Goal: Transaction & Acquisition: Purchase product/service

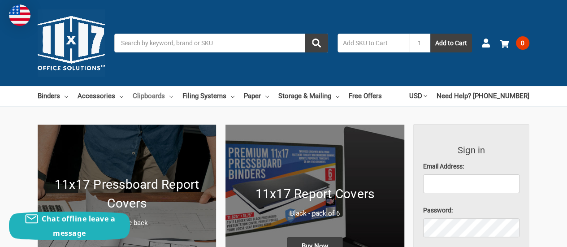
click at [152, 93] on link "Clipboards" at bounding box center [153, 96] width 40 height 20
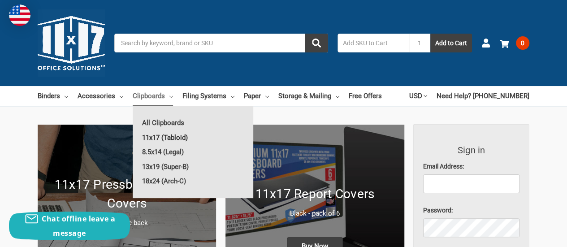
click at [162, 136] on link "11x17 (Tabloid)" at bounding box center [193, 137] width 121 height 14
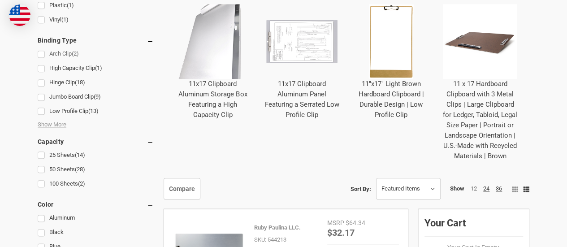
scroll to position [448, 0]
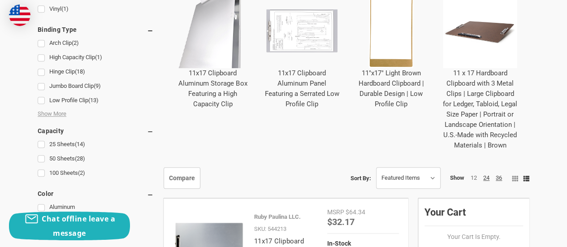
click at [487, 42] on img "11 x 17 Hardboard Clipboard with 3 Metal Clips | Large Clipboard for Ledger, Ta…" at bounding box center [480, 30] width 75 height 75
click at [482, 110] on link "11 x 17 Hardboard Clipboard with 3 Metal Clips | Large Clipboard for Ledger, Ta…" at bounding box center [480, 109] width 74 height 80
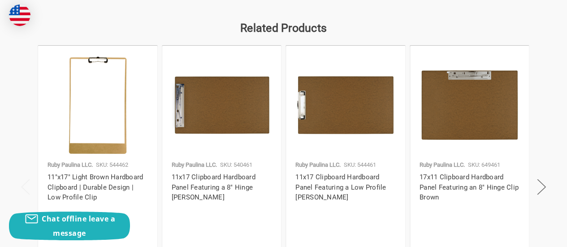
scroll to position [1569, 0]
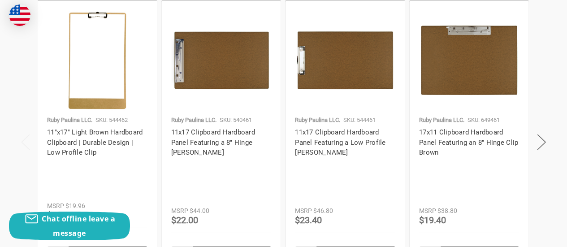
click at [464, 61] on img at bounding box center [469, 60] width 100 height 100
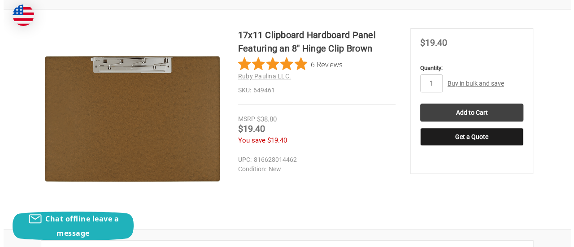
scroll to position [134, 0]
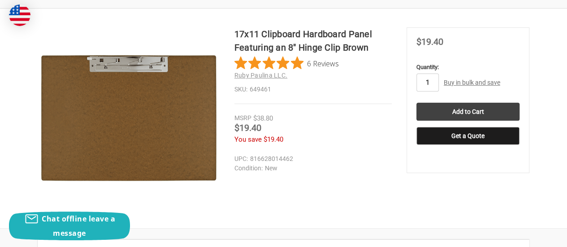
click at [430, 82] on input "1" at bounding box center [427, 83] width 22 height 18
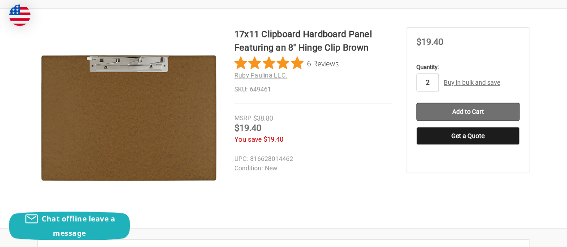
type input "2"
click at [462, 109] on input "Add to Cart" at bounding box center [467, 112] width 103 height 18
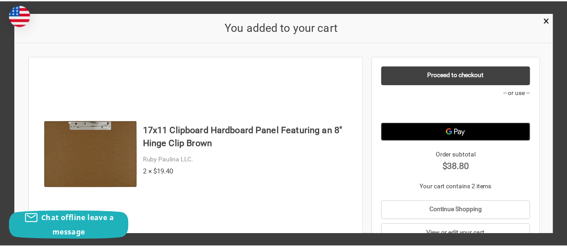
scroll to position [32, 0]
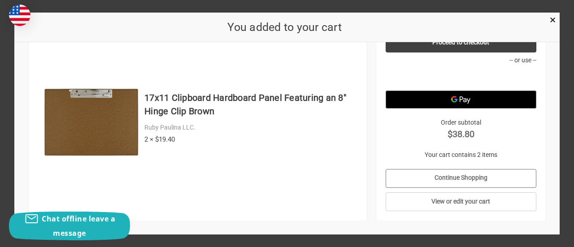
click at [446, 175] on link "Continue Shopping" at bounding box center [460, 178] width 150 height 19
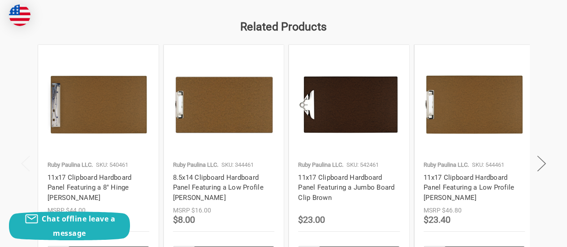
scroll to position [1434, 0]
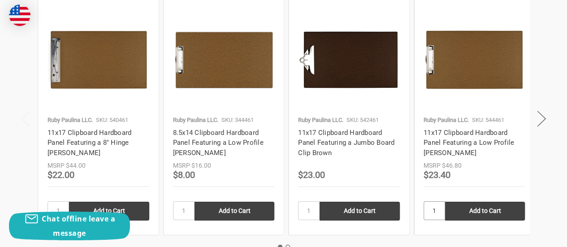
click at [440, 210] on input "1" at bounding box center [435, 210] width 22 height 19
type input "2"
click at [470, 209] on input "Add to Cart" at bounding box center [485, 211] width 80 height 19
type input "Add to Cart"
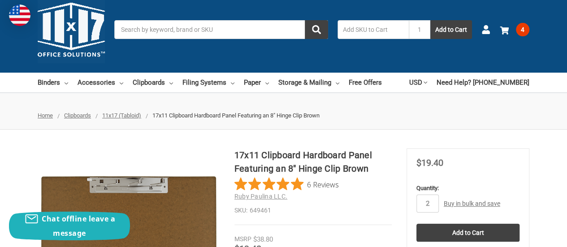
scroll to position [0, 0]
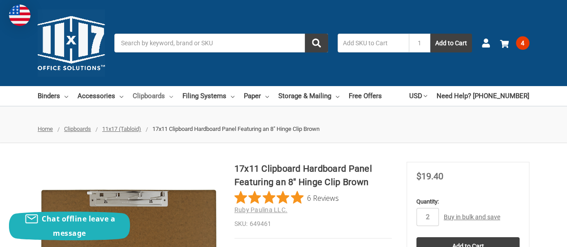
click at [151, 95] on link "Clipboards" at bounding box center [153, 96] width 40 height 20
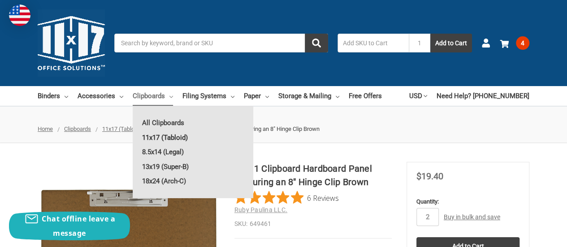
click at [152, 137] on link "11x17 (Tabloid)" at bounding box center [193, 137] width 121 height 14
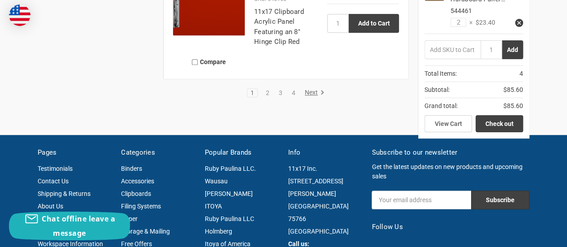
scroll to position [1972, 0]
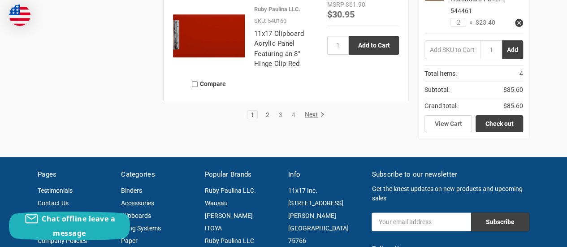
click at [266, 118] on link "2" at bounding box center [268, 115] width 10 height 6
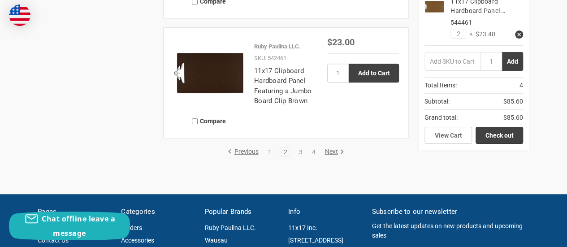
scroll to position [1972, 0]
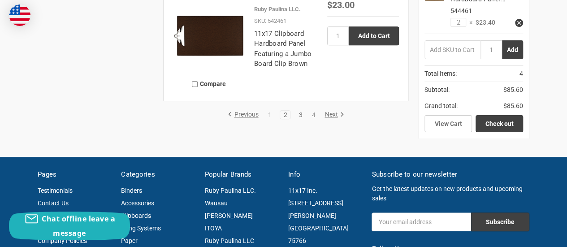
click at [301, 118] on link "3" at bounding box center [300, 115] width 10 height 6
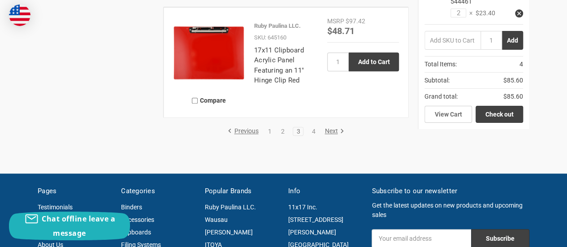
scroll to position [2106, 0]
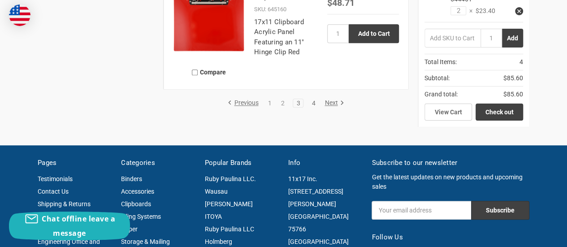
click at [310, 106] on link "4" at bounding box center [313, 103] width 10 height 6
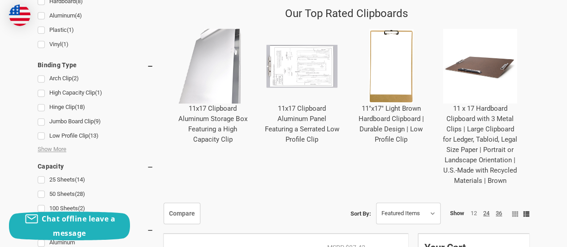
scroll to position [403, 0]
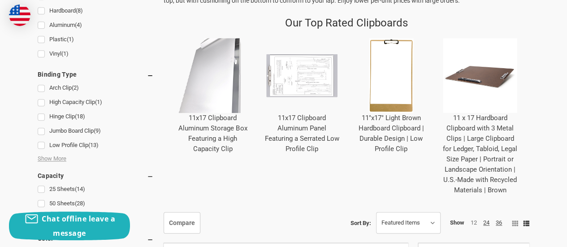
click at [213, 137] on link "11x17 Clipboard Aluminum Storage Box Featuring a High Capacity Clip" at bounding box center [212, 133] width 69 height 39
click at [217, 104] on img "11x17 Clipboard Aluminum Storage Box Featuring a High Capacity Clip" at bounding box center [212, 75] width 75 height 75
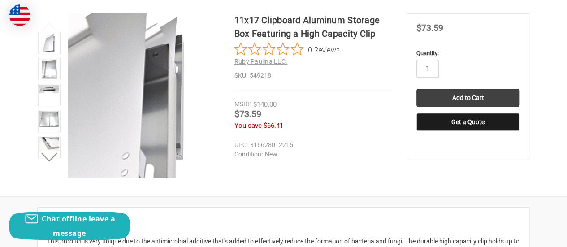
scroll to position [134, 0]
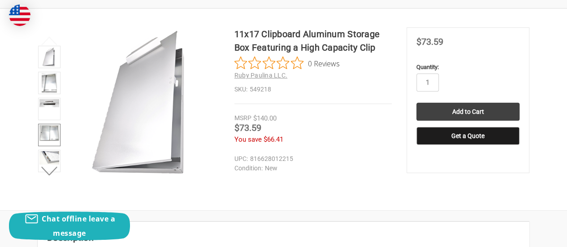
click at [50, 134] on img at bounding box center [49, 132] width 20 height 15
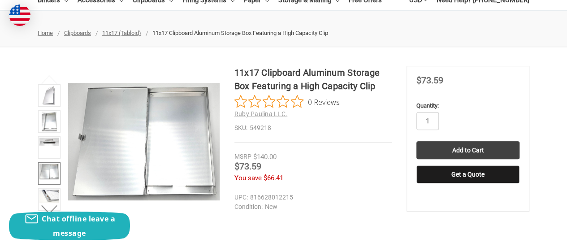
scroll to position [0, 0]
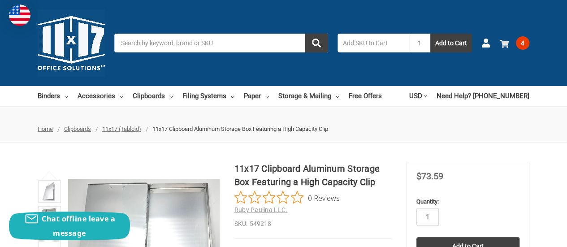
click at [523, 43] on span "4" at bounding box center [522, 42] width 13 height 13
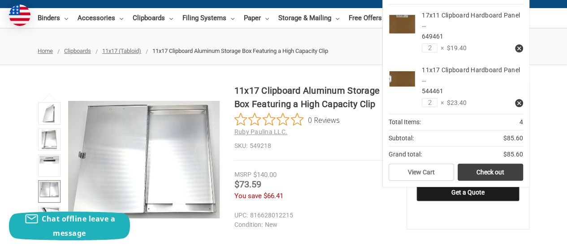
scroll to position [90, 0]
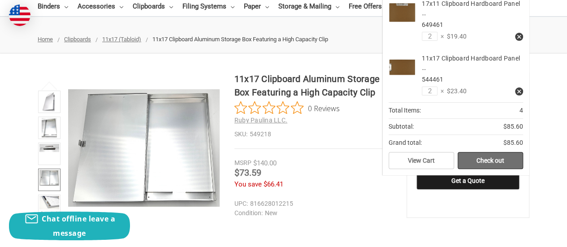
click at [469, 155] on link "Check out" at bounding box center [490, 160] width 65 height 17
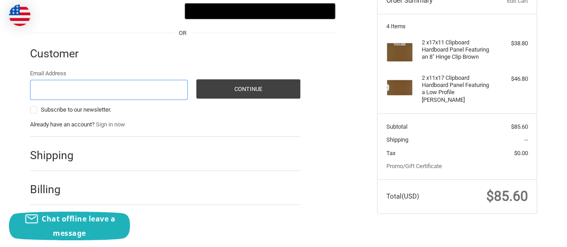
scroll to position [119, 0]
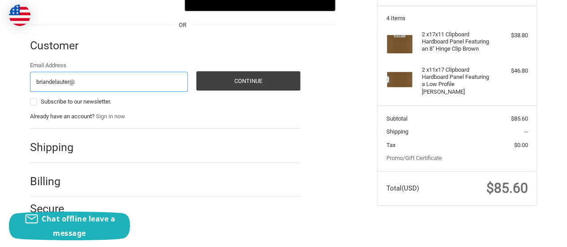
type input "[EMAIL_ADDRESS][DOMAIN_NAME]"
click at [87, 149] on div "Shipping" at bounding box center [165, 147] width 270 height 30
click at [62, 148] on h2 "Shipping" at bounding box center [56, 147] width 52 height 14
click at [82, 149] on div "Shipping" at bounding box center [165, 147] width 270 height 30
click at [141, 132] on div "Shipping" at bounding box center [165, 147] width 270 height 30
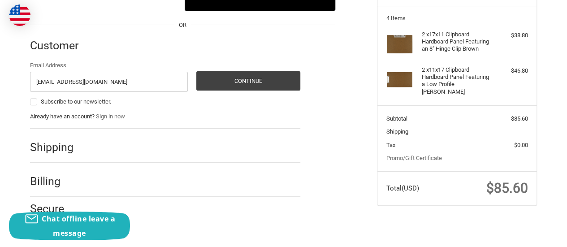
click at [51, 152] on h2 "Shipping" at bounding box center [56, 147] width 52 height 14
click at [138, 49] on div at bounding box center [195, 48] width 209 height 11
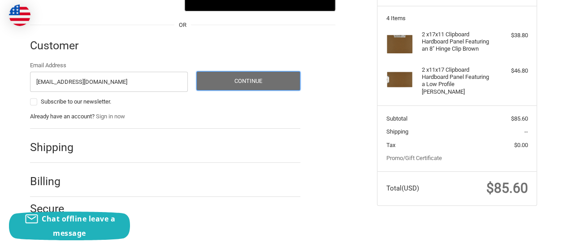
click at [240, 78] on button "Continue" at bounding box center [248, 80] width 104 height 19
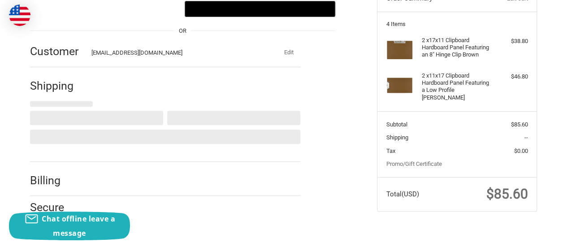
select select "US"
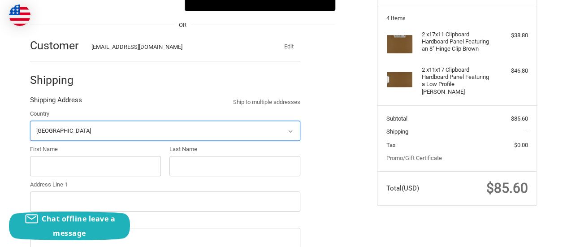
scroll to position [130, 0]
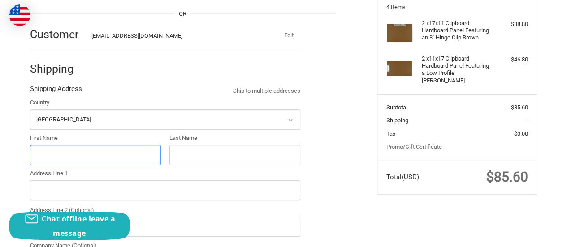
click at [62, 152] on input "First Name" at bounding box center [95, 155] width 131 height 20
type input "Brian"
click at [186, 156] on input "Last Name" at bounding box center [234, 155] width 131 height 20
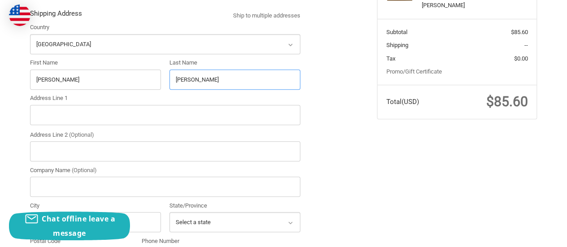
scroll to position [220, 0]
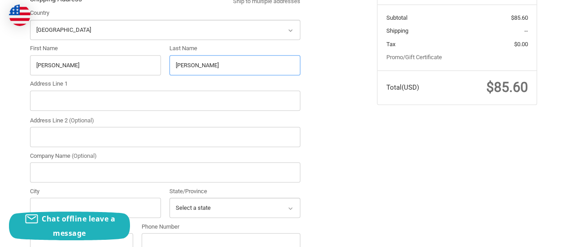
type input "Delauter"
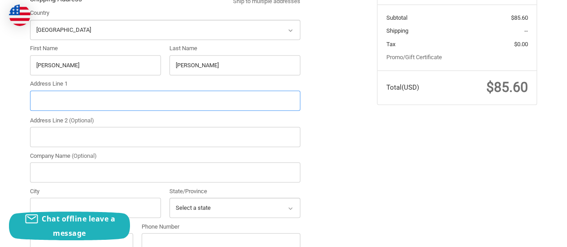
click at [47, 97] on input "Address Line 1" at bounding box center [165, 101] width 270 height 20
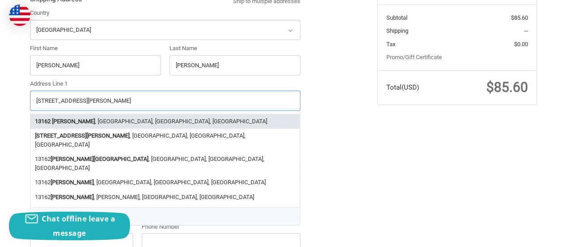
click at [82, 121] on li "13162 Keyser Ln , Smithsburg, MD, USA" at bounding box center [164, 121] width 269 height 15
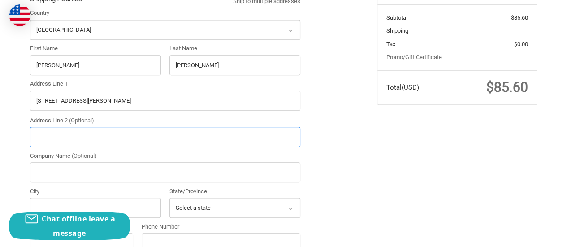
type input "13162 Keyser Ln"
type input "Smithsburg"
type input "21783"
select select "MD"
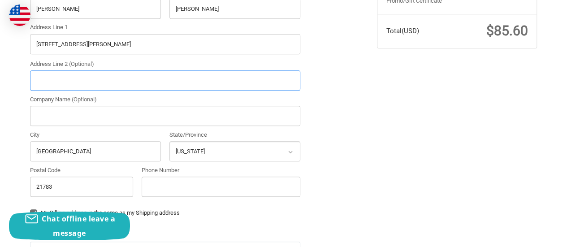
scroll to position [309, 0]
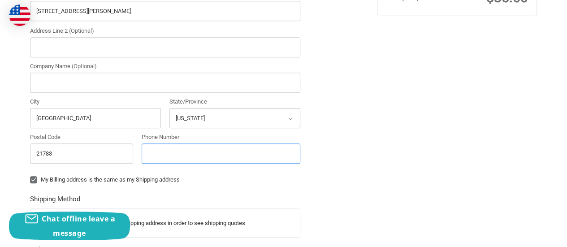
click at [160, 155] on input "Phone Number" at bounding box center [221, 153] width 159 height 20
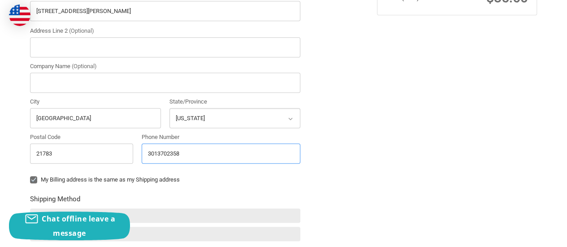
type input "3013702358"
click at [119, 194] on fieldset "Shipping Method" at bounding box center [165, 220] width 270 height 52
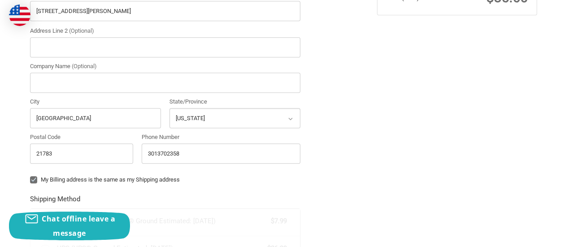
radio input "true"
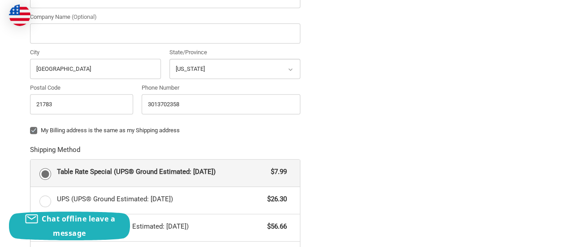
scroll to position [351, 0]
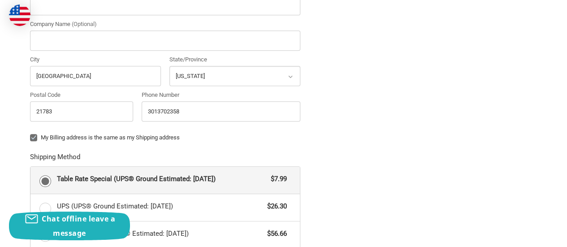
click at [36, 137] on label "My Billing address is the same as my Shipping address" at bounding box center [165, 137] width 270 height 7
click at [30, 134] on input "My Billing address is the same as my Shipping address" at bounding box center [30, 133] width 0 height 0
checkbox input "false"
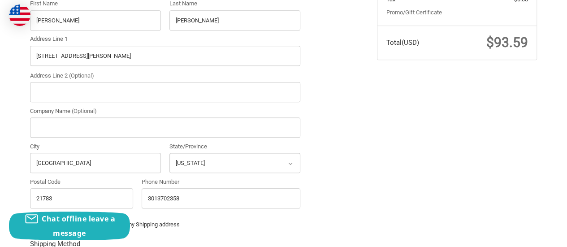
scroll to position [262, 0]
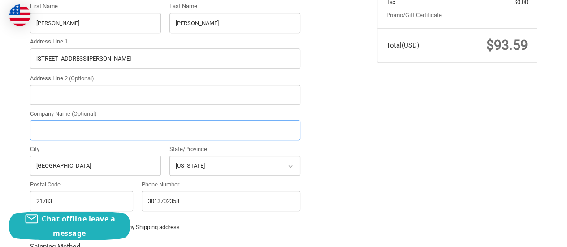
click at [42, 133] on input "Company Name (Optional)" at bounding box center [165, 130] width 270 height 20
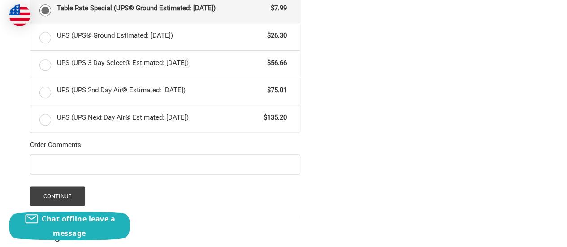
scroll to position [531, 0]
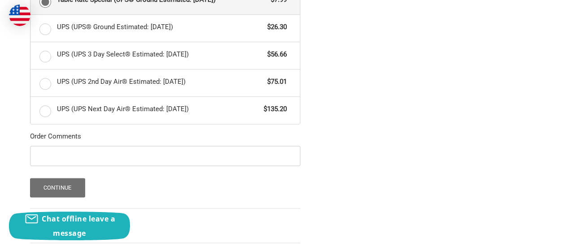
type input "Grunley Construction"
click at [63, 180] on button "Continue" at bounding box center [57, 187] width 55 height 19
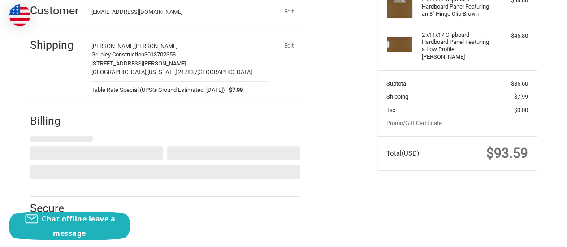
select select "US"
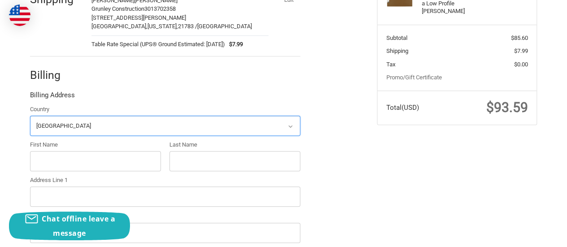
scroll to position [206, 0]
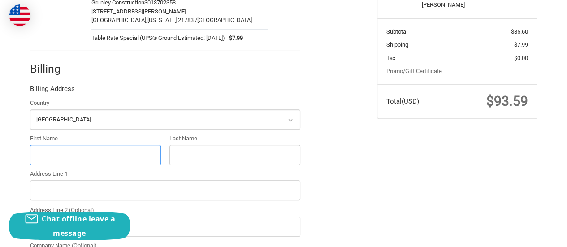
click at [53, 158] on input "First Name" at bounding box center [95, 155] width 131 height 20
type input "Brian"
click at [181, 159] on input "Last Name" at bounding box center [234, 155] width 131 height 20
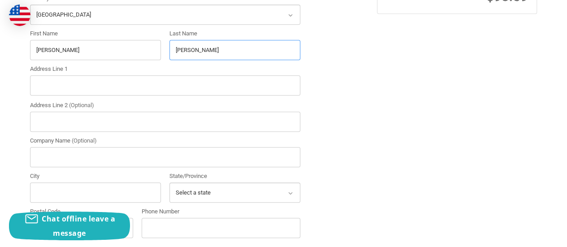
scroll to position [340, 0]
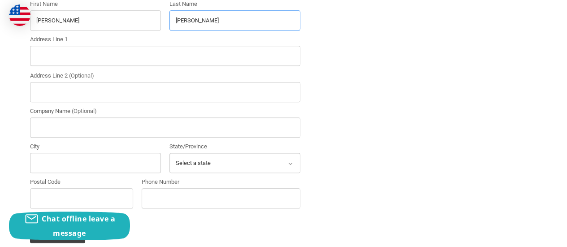
type input "Delauter"
click at [46, 58] on input "Address Line 1" at bounding box center [165, 56] width 270 height 20
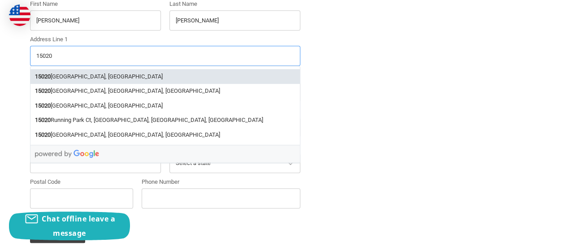
click at [67, 73] on li "15020 Shady Grove Road, Rockville, MD, USA" at bounding box center [164, 76] width 269 height 15
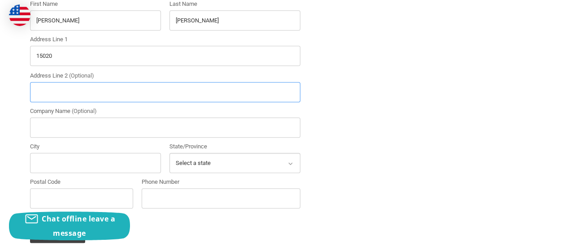
type input "15020 Shady Grove Road"
type input "Rockville"
select select "MD"
type input "20850"
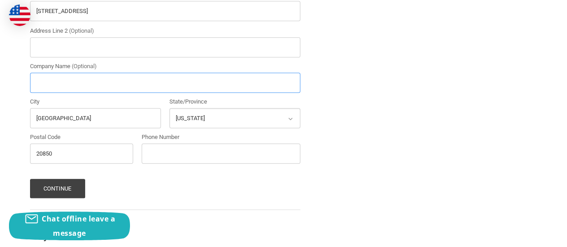
click at [44, 82] on input "Company Name (Optional)" at bounding box center [165, 83] width 270 height 20
type input "Grunley Construction"
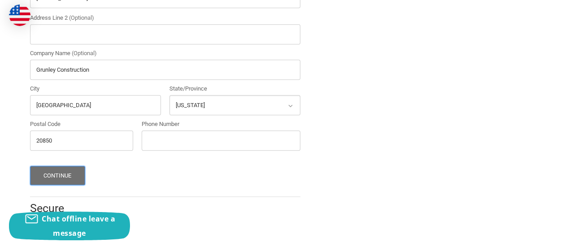
click at [61, 173] on button "Continue" at bounding box center [57, 175] width 55 height 19
type input "3013702358"
click at [73, 169] on button "Continue" at bounding box center [57, 175] width 55 height 19
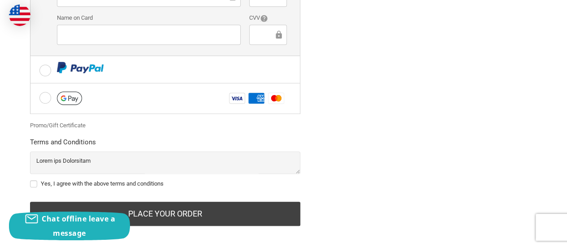
scroll to position [346, 0]
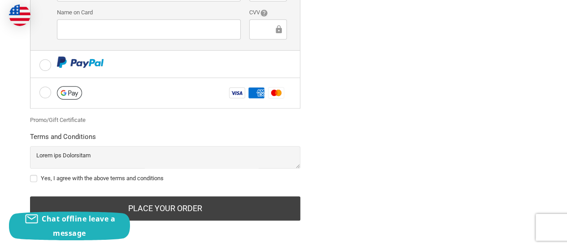
click at [35, 176] on label "Yes, I agree with the above terms and conditions" at bounding box center [165, 178] width 270 height 7
click at [30, 174] on input "Yes, I agree with the above terms and conditions" at bounding box center [30, 174] width 0 height 0
checkbox input "true"
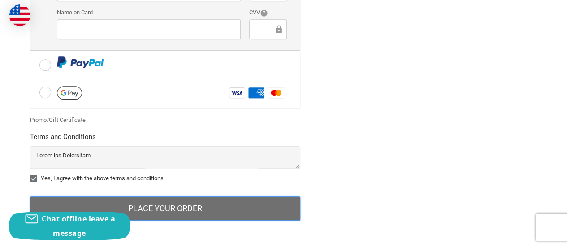
click at [182, 205] on button "Place Your Order" at bounding box center [165, 208] width 270 height 24
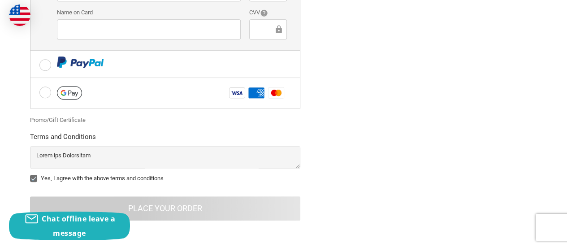
scroll to position [91, 0]
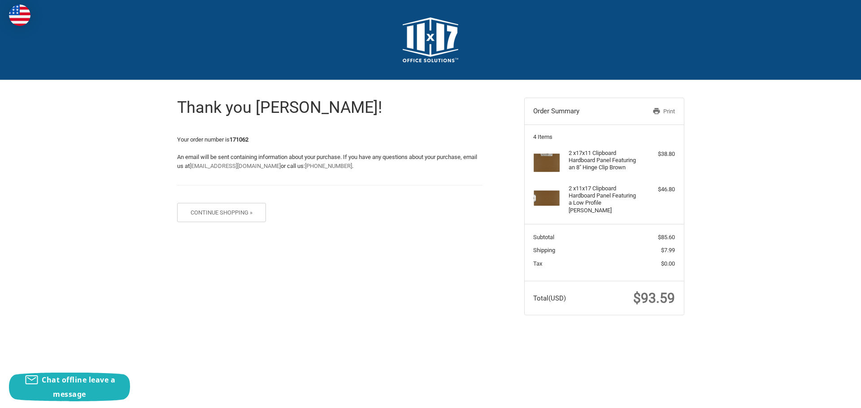
click at [134, 80] on header "Checkout" at bounding box center [430, 40] width 861 height 80
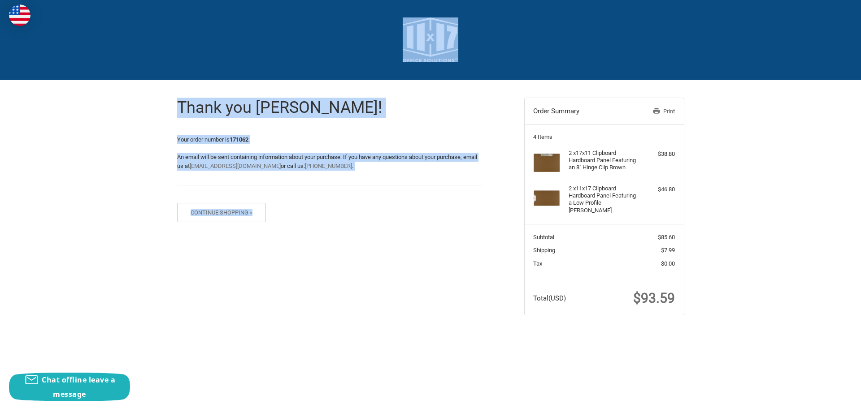
drag, startPoint x: 134, startPoint y: 80, endPoint x: 242, endPoint y: 243, distance: 195.2
click at [242, 243] on body "Checkout Thank you [PERSON_NAME]! Your order number is 171062 An email will be …" at bounding box center [430, 171] width 861 height 342
